Goal: Check status: Check status

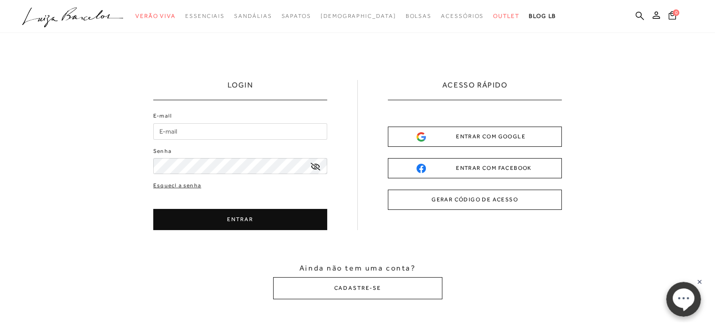
click at [288, 137] on input "E-mail" at bounding box center [240, 131] width 174 height 16
type input "[EMAIL_ADDRESS][DOMAIN_NAME]"
click at [260, 217] on button "ENTRAR" at bounding box center [240, 219] width 174 height 21
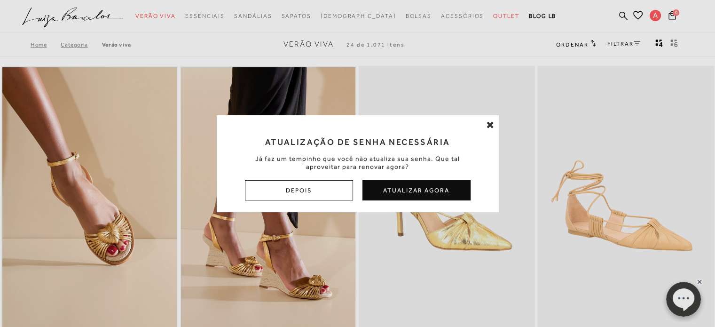
click at [491, 129] on icon at bounding box center [491, 124] width 8 height 9
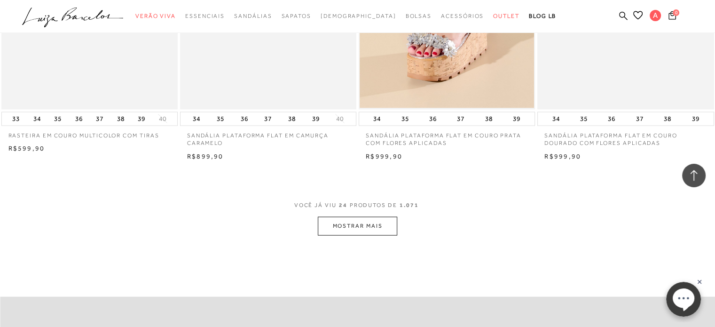
scroll to position [1740, 0]
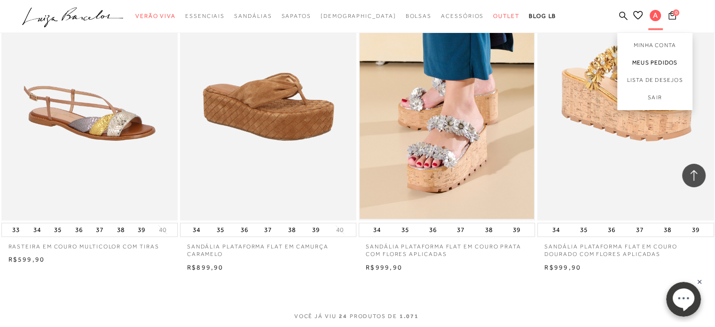
click at [654, 67] on link "Meus Pedidos" at bounding box center [655, 62] width 75 height 17
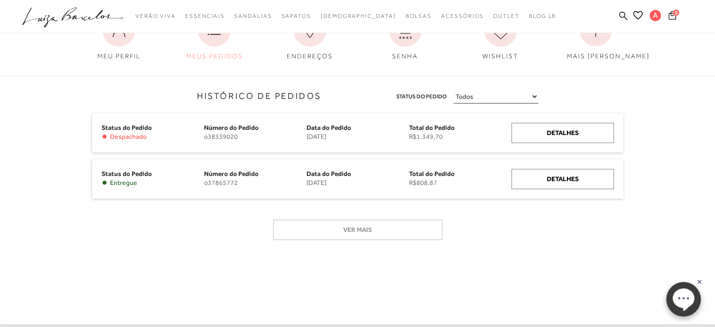
scroll to position [94, 0]
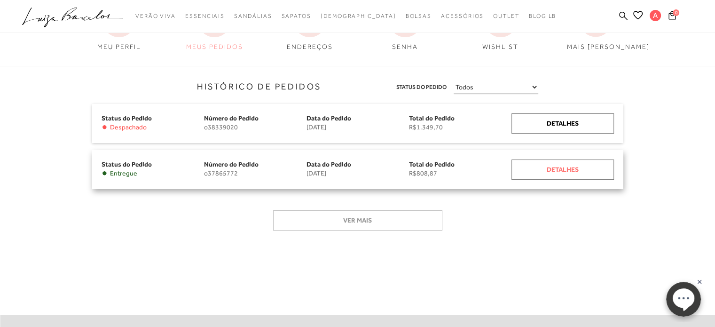
click at [582, 169] on div "Detalhes" at bounding box center [563, 169] width 103 height 20
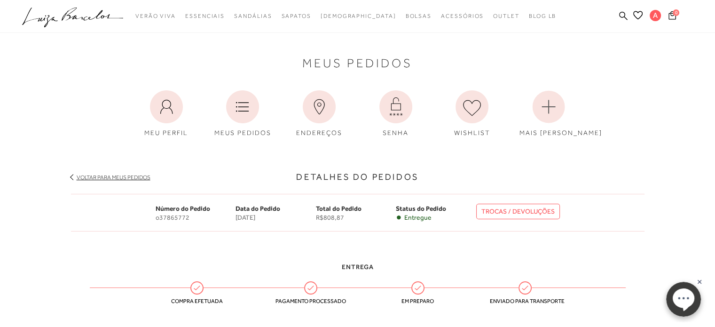
scroll to position [94, 0]
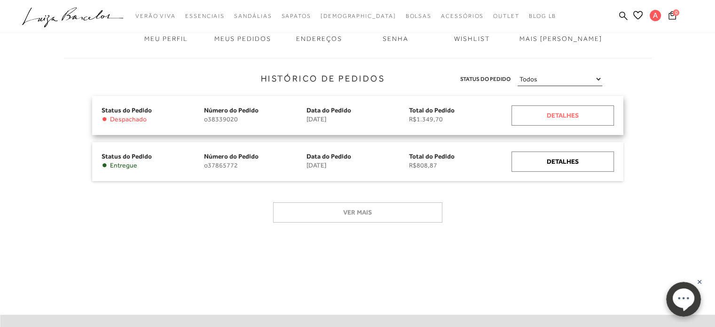
click at [587, 117] on div "Detalhes" at bounding box center [563, 115] width 103 height 20
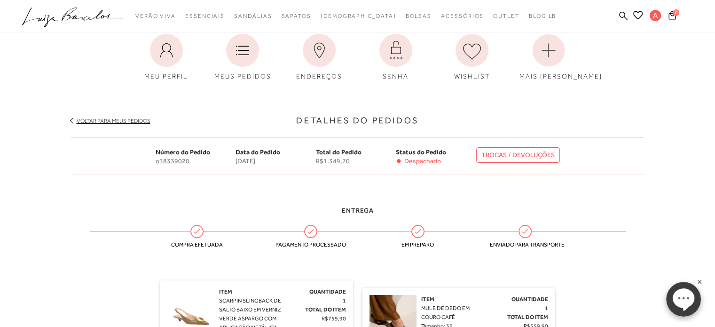
scroll to position [188, 0]
